Goal: Task Accomplishment & Management: Complete application form

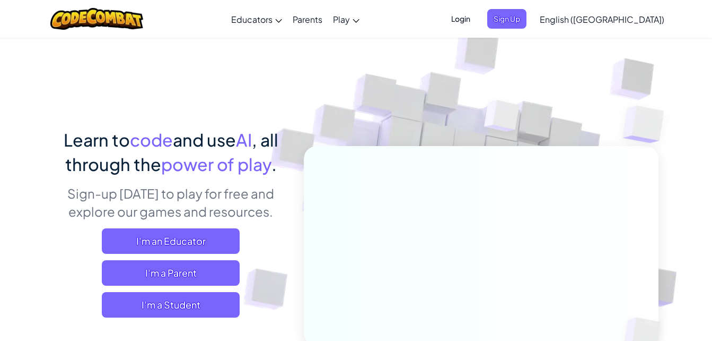
click at [181, 302] on span "I'm a Student" at bounding box center [171, 304] width 138 height 25
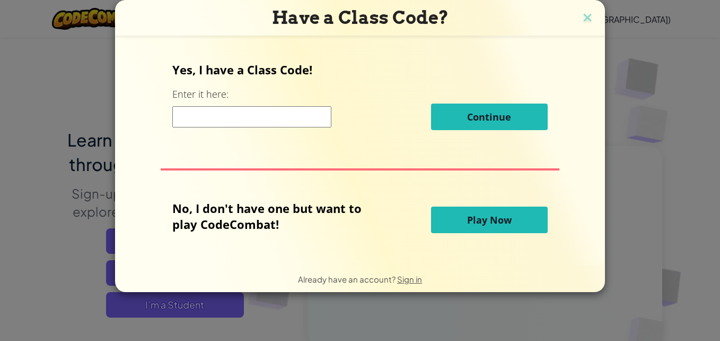
click at [264, 112] on input at bounding box center [251, 116] width 159 height 21
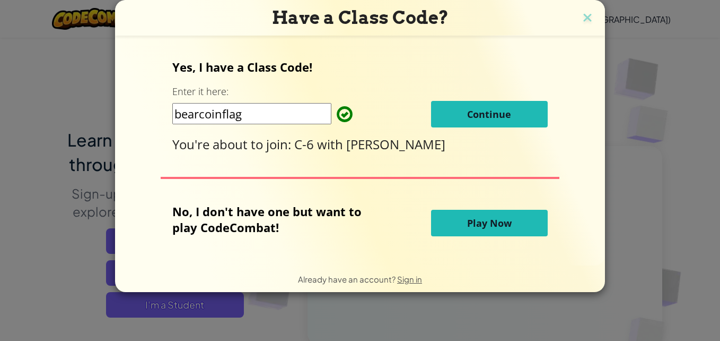
type input "bearcoinflag"
click at [490, 109] on span "Continue" at bounding box center [489, 114] width 44 height 13
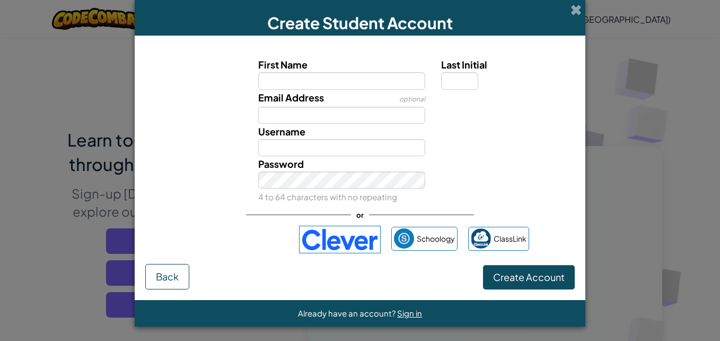
click at [373, 82] on input "First Name" at bounding box center [342, 80] width 168 height 17
type input "[PERSON_NAME]"
type input "C"
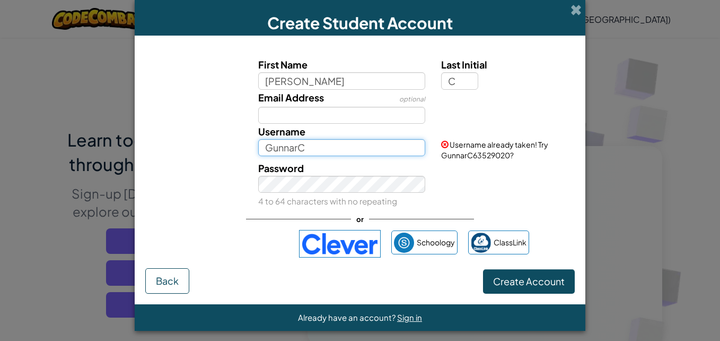
click at [341, 147] on input "GunnarC" at bounding box center [342, 147] width 168 height 17
type input "Gunnar85486"
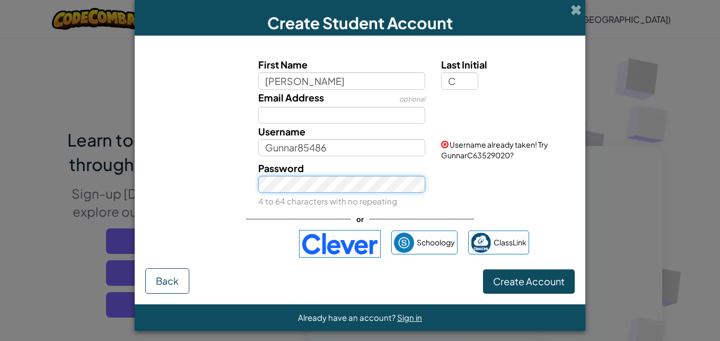
click at [361, 190] on div "Password 4 to 64 characters with no repeating" at bounding box center [342, 184] width 184 height 48
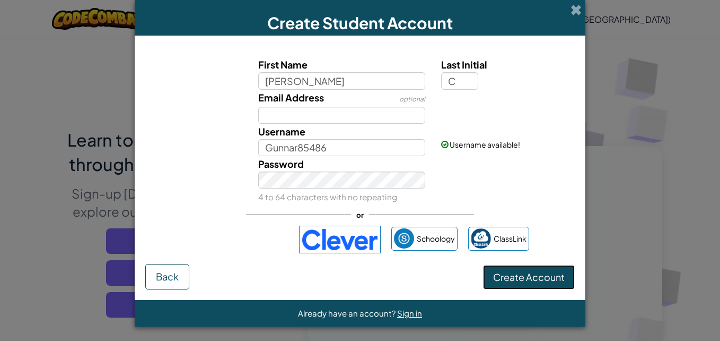
click at [529, 277] on span "Create Account" at bounding box center [529, 277] width 72 height 12
